Goal: Transaction & Acquisition: Purchase product/service

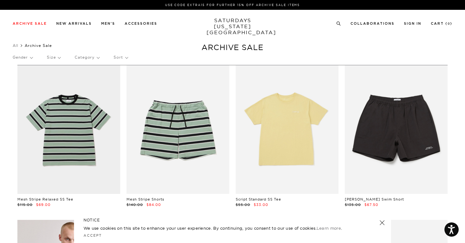
click at [25, 58] on p "Gender" at bounding box center [23, 57] width 20 height 15
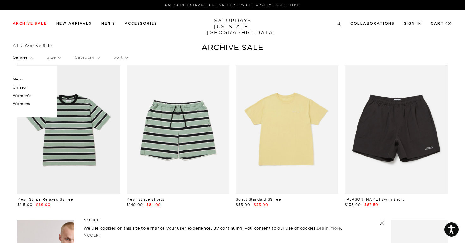
click at [25, 77] on p "Mens" at bounding box center [32, 79] width 38 height 8
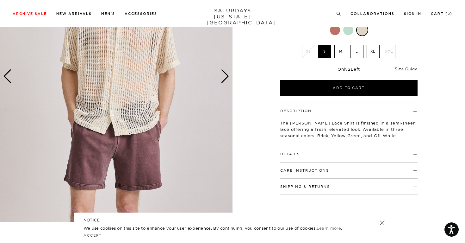
scroll to position [44, 0]
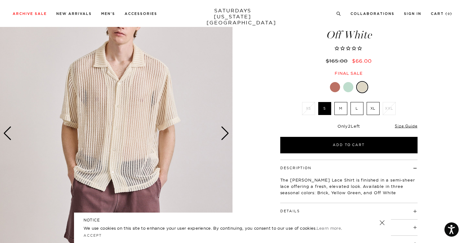
click at [223, 131] on div "Next slide" at bounding box center [225, 133] width 9 height 14
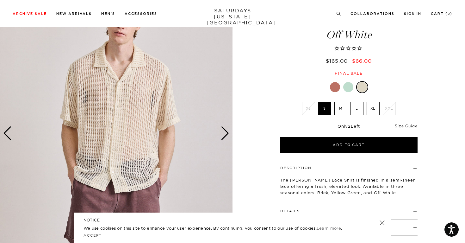
click at [223, 131] on div "Next slide" at bounding box center [225, 133] width 9 height 14
click at [344, 82] on div at bounding box center [348, 87] width 10 height 10
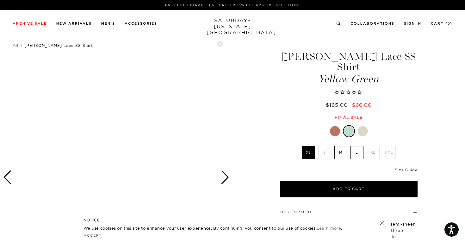
click at [226, 176] on div "Next slide" at bounding box center [225, 177] width 9 height 14
click at [13, 173] on div at bounding box center [116, 177] width 232 height 291
click at [7, 173] on div "Previous slide" at bounding box center [7, 177] width 9 height 14
click at [381, 222] on link at bounding box center [382, 222] width 9 height 9
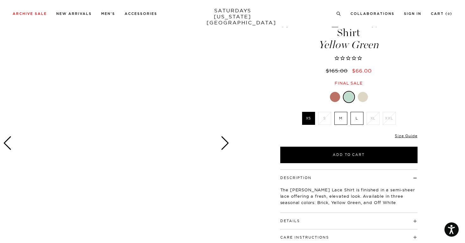
scroll to position [73, 0]
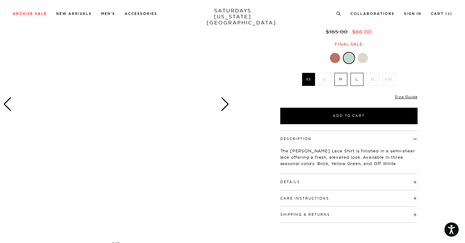
click at [362, 53] on div at bounding box center [363, 58] width 10 height 10
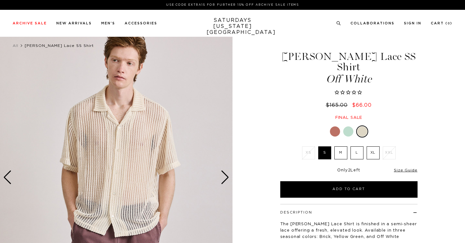
click at [335, 126] on div at bounding box center [335, 131] width 10 height 10
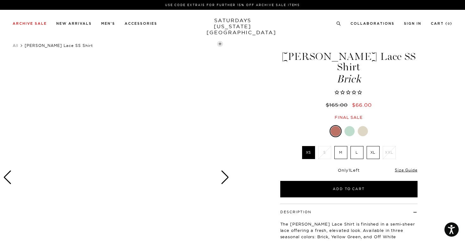
click at [364, 126] on div at bounding box center [363, 131] width 10 height 10
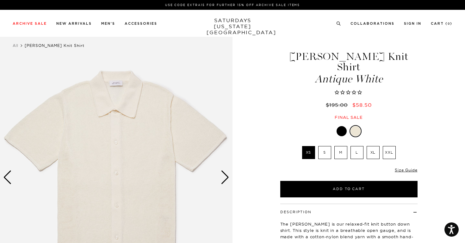
click at [224, 178] on div "Next slide" at bounding box center [225, 177] width 9 height 14
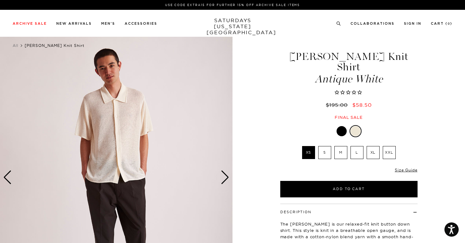
click at [224, 178] on div "Next slide" at bounding box center [225, 177] width 9 height 14
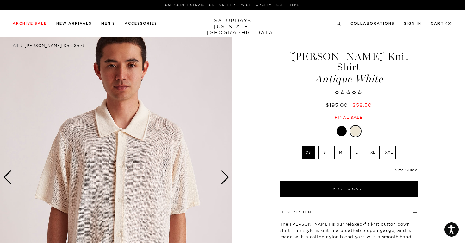
click at [320, 146] on label "S" at bounding box center [324, 152] width 13 height 13
click at [0, 0] on input "S" at bounding box center [0, 0] width 0 height 0
click at [226, 176] on div "Next slide" at bounding box center [225, 177] width 9 height 14
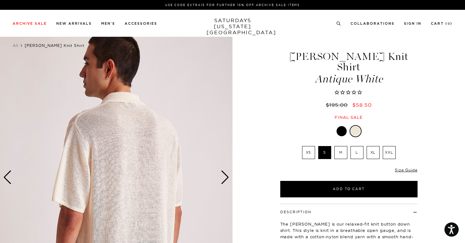
click at [226, 176] on div "Next slide" at bounding box center [225, 177] width 9 height 14
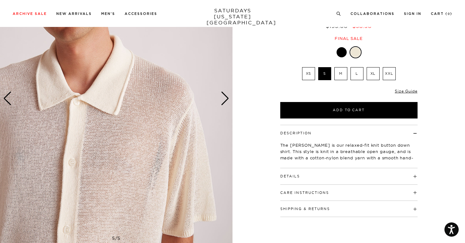
scroll to position [25, 0]
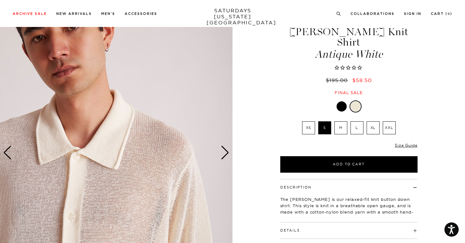
click at [224, 155] on div "Next slide" at bounding box center [225, 152] width 9 height 14
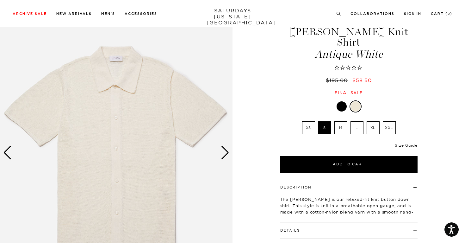
click at [224, 155] on div "Next slide" at bounding box center [225, 152] width 9 height 14
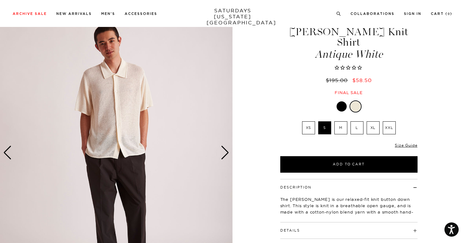
click at [221, 148] on div "Next slide" at bounding box center [225, 152] width 9 height 14
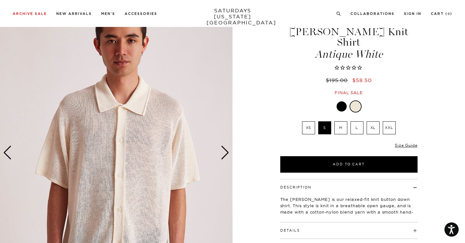
click at [221, 148] on div "Next slide" at bounding box center [225, 152] width 9 height 14
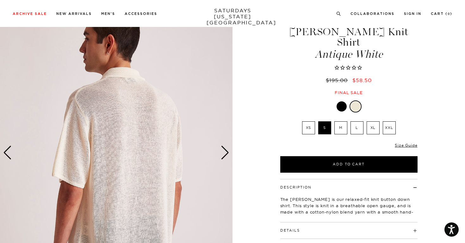
click at [221, 148] on div "Next slide" at bounding box center [225, 152] width 9 height 14
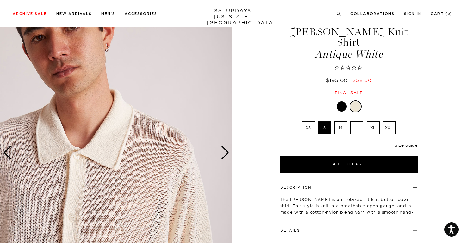
click at [221, 148] on div "Next slide" at bounding box center [225, 152] width 9 height 14
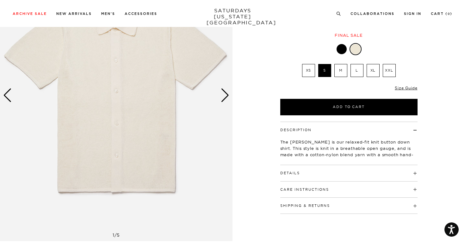
scroll to position [112, 0]
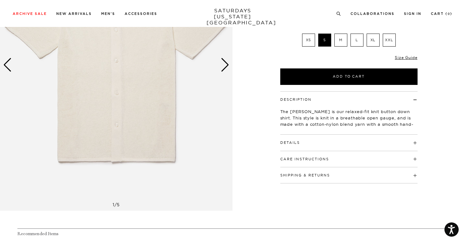
click at [294, 141] on button "Details" at bounding box center [290, 142] width 20 height 3
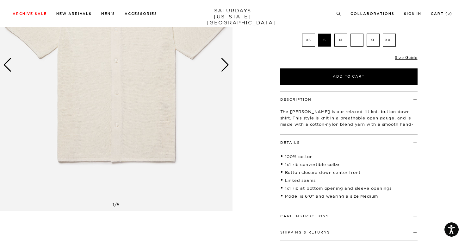
click at [294, 141] on button "Details" at bounding box center [290, 142] width 20 height 3
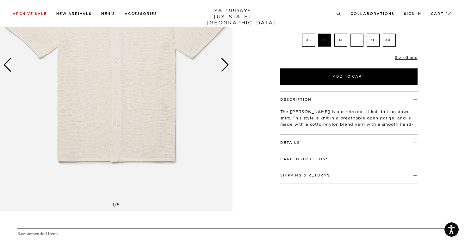
click at [298, 157] on button "Care Instructions" at bounding box center [304, 158] width 49 height 3
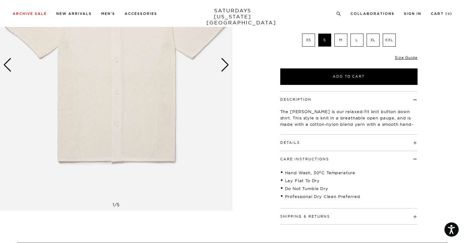
click at [298, 157] on button "Care Instructions" at bounding box center [304, 158] width 49 height 3
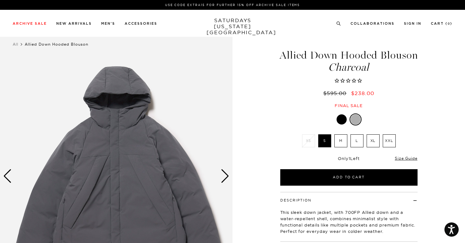
scroll to position [25, 0]
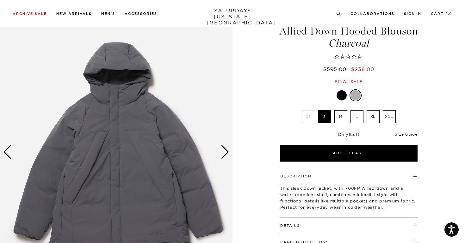
click at [226, 150] on div "Next slide" at bounding box center [225, 152] width 9 height 14
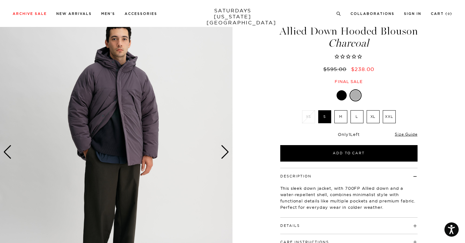
click at [226, 150] on div "Next slide" at bounding box center [225, 152] width 9 height 14
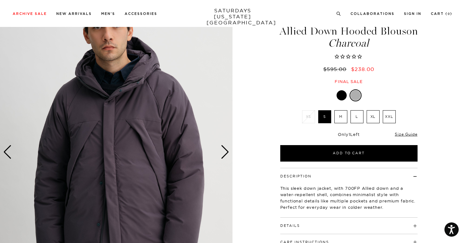
click at [226, 150] on div "Next slide" at bounding box center [225, 152] width 9 height 14
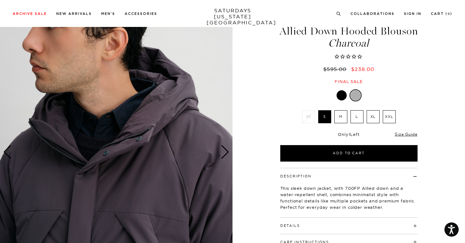
click at [226, 150] on div "Next slide" at bounding box center [225, 152] width 9 height 14
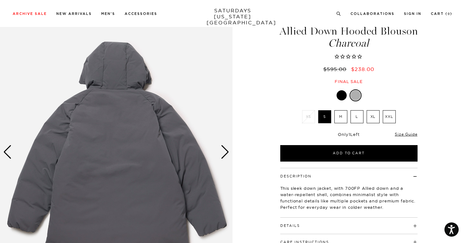
click at [226, 150] on div "Next slide" at bounding box center [225, 152] width 9 height 14
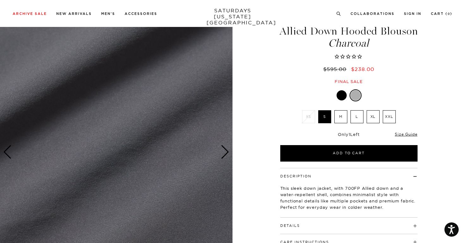
click at [226, 150] on div "Next slide" at bounding box center [225, 152] width 9 height 14
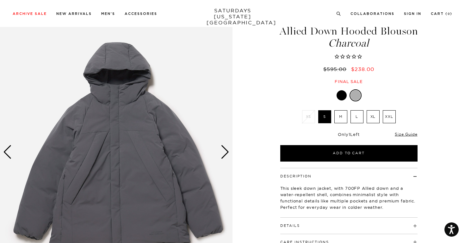
scroll to position [105, 0]
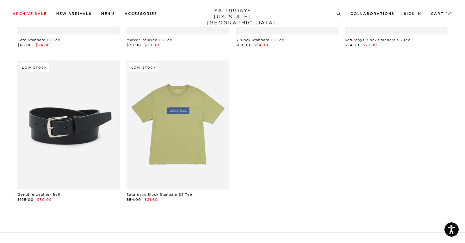
scroll to position [12768, 2]
